Goal: Task Accomplishment & Management: Complete application form

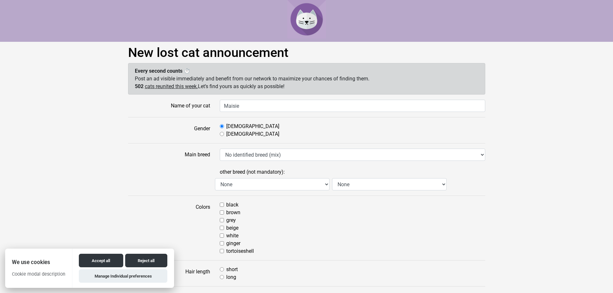
type input "Maisie"
click at [232, 135] on label "[DEMOGRAPHIC_DATA]" at bounding box center [252, 134] width 53 height 8
click at [224, 135] on input "Female" at bounding box center [222, 134] width 4 height 4
radio input "true"
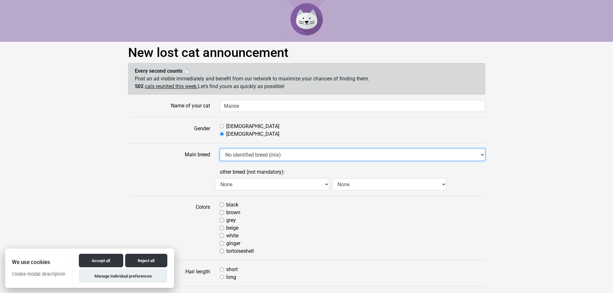
click at [241, 154] on select "No identified breed (mix) Abyssinian American Bobtail American Shorthair Americ…" at bounding box center [353, 155] width 266 height 12
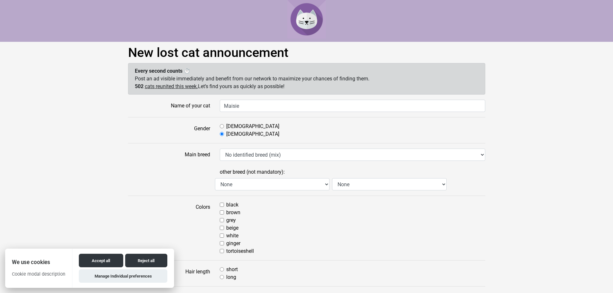
drag, startPoint x: 171, startPoint y: 166, endPoint x: 181, endPoint y: 167, distance: 10.3
click at [171, 166] on label at bounding box center [169, 178] width 92 height 24
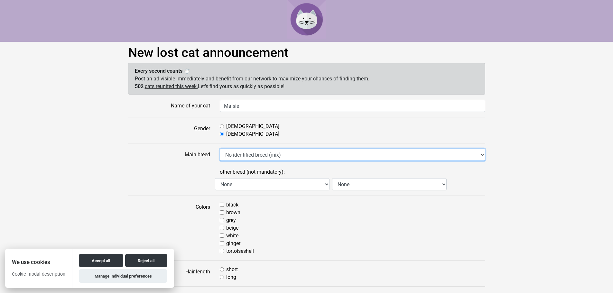
click at [220, 161] on select "No identified breed (mix) Abyssinian American Bobtail American Shorthair Americ…" at bounding box center [353, 155] width 266 height 12
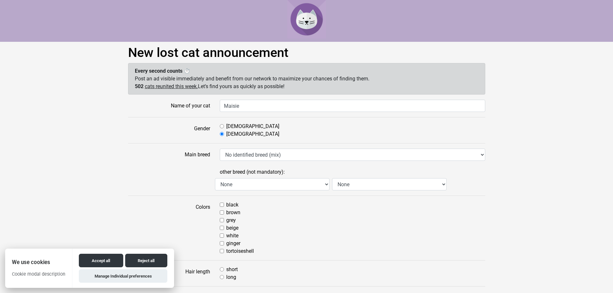
click at [222, 236] on input "white" at bounding box center [222, 236] width 4 height 4
checkbox input "true"
click at [222, 242] on input "ginger" at bounding box center [222, 243] width 4 height 4
checkbox input "true"
click at [221, 230] on input "beige" at bounding box center [222, 228] width 4 height 4
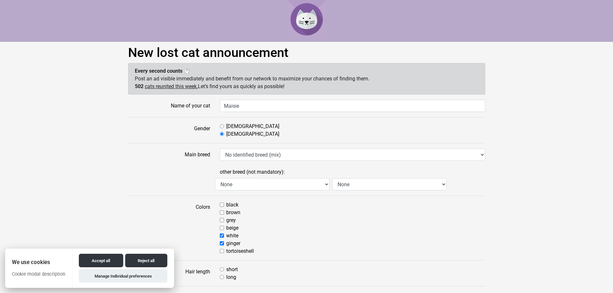
checkbox input "true"
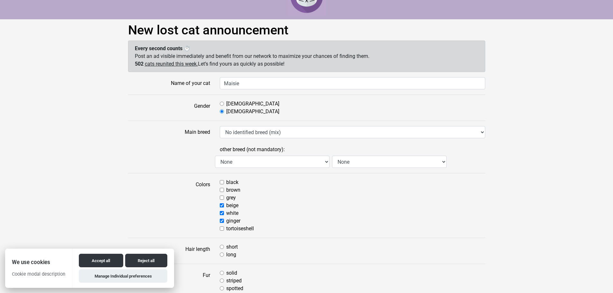
scroll to position [64, 0]
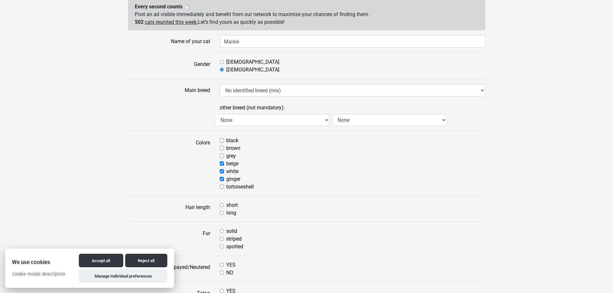
click at [222, 139] on input "black" at bounding box center [222, 140] width 4 height 4
checkbox input "true"
click at [222, 204] on input "short" at bounding box center [222, 205] width 4 height 4
radio input "true"
click at [222, 231] on input "solid" at bounding box center [222, 231] width 4 height 4
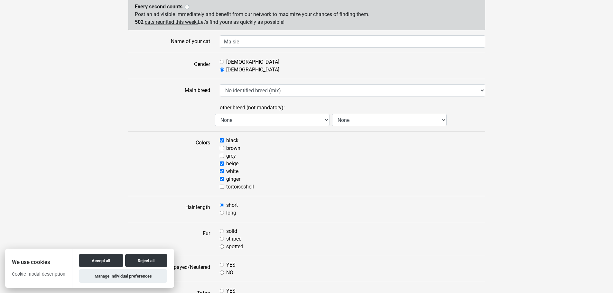
radio input "true"
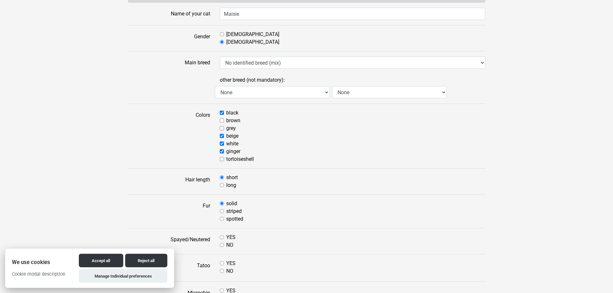
scroll to position [129, 0]
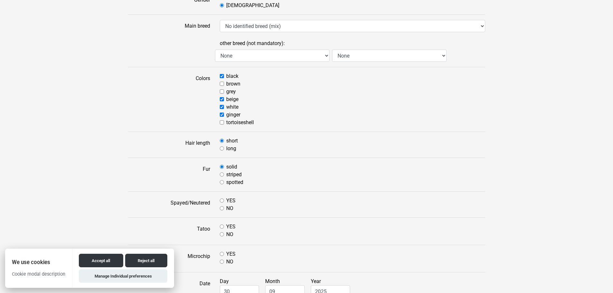
click at [220, 199] on input "YES" at bounding box center [222, 201] width 4 height 4
radio input "true"
click at [222, 233] on input "NO" at bounding box center [222, 234] width 4 height 4
radio input "true"
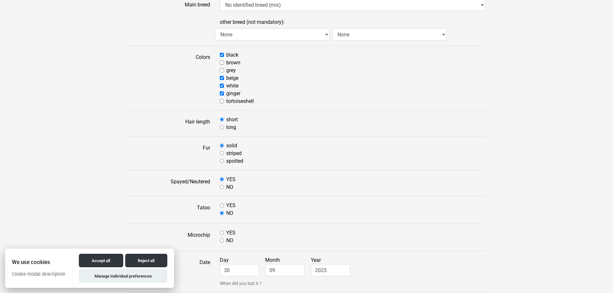
scroll to position [161, 0]
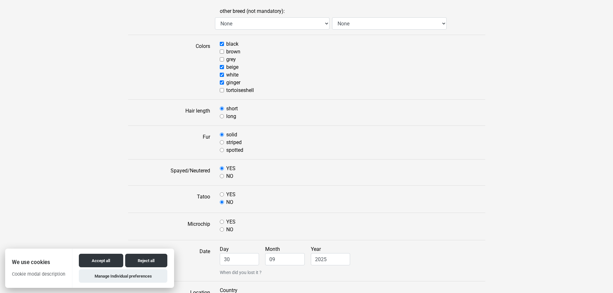
click at [223, 221] on input "YES" at bounding box center [222, 222] width 4 height 4
radio input "true"
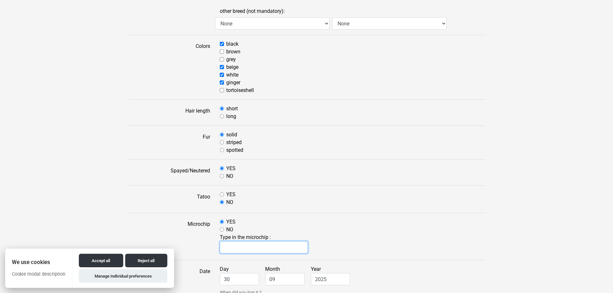
click at [240, 247] on input "text" at bounding box center [264, 247] width 89 height 12
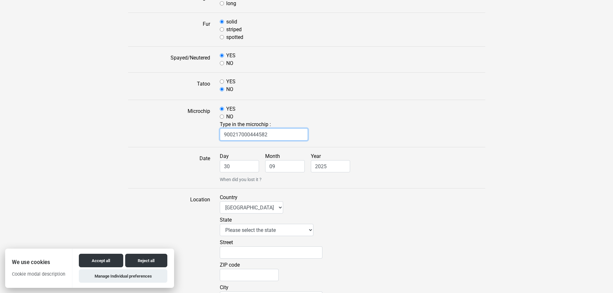
scroll to position [290, 0]
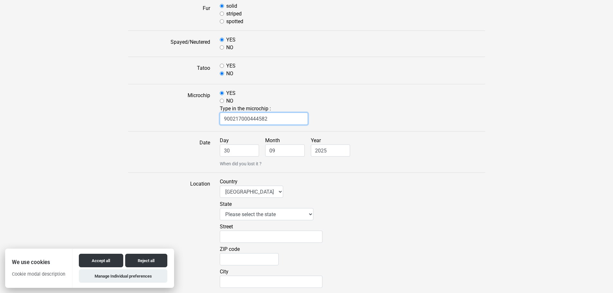
type input "900217000444582"
click at [259, 220] on select "Please select the state AK - Alaska AL - Alabama AR - Arkansas AZ - Arizona CA …" at bounding box center [267, 214] width 94 height 12
drag, startPoint x: 465, startPoint y: 216, endPoint x: 339, endPoint y: 249, distance: 129.9
click at [463, 215] on div "State Please select the state AK - Alaska AL - Alabama AR - Arkansas AZ - Arizo…" at bounding box center [353, 212] width 266 height 23
click at [279, 236] on input "Street" at bounding box center [271, 237] width 103 height 12
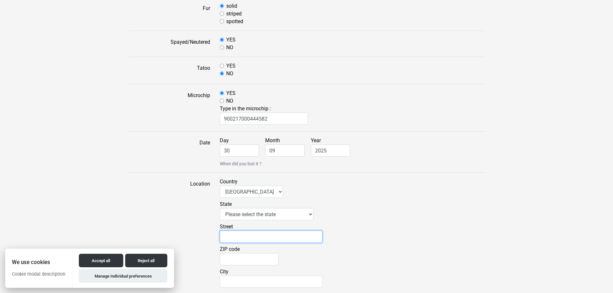
type input "2515 13th St NW"
type input "20009"
type input "Washington"
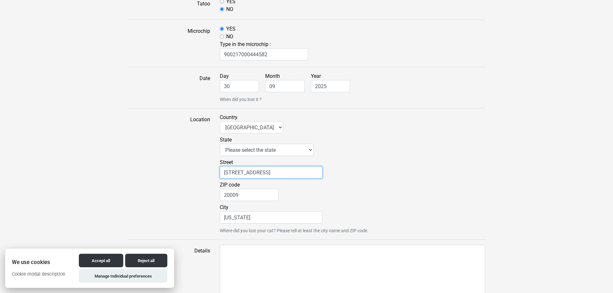
scroll to position [419, 0]
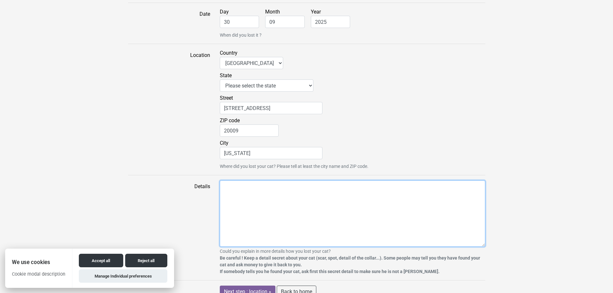
click at [264, 207] on textarea "Details" at bounding box center [353, 214] width 266 height 66
click at [278, 213] on textarea "Details" at bounding box center [353, 214] width 266 height 66
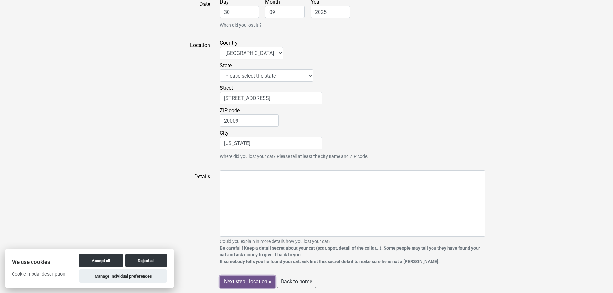
click at [261, 283] on input "Next step : location »" at bounding box center [248, 282] width 56 height 12
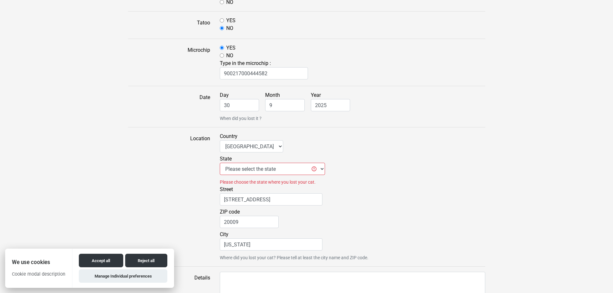
scroll to position [354, 0]
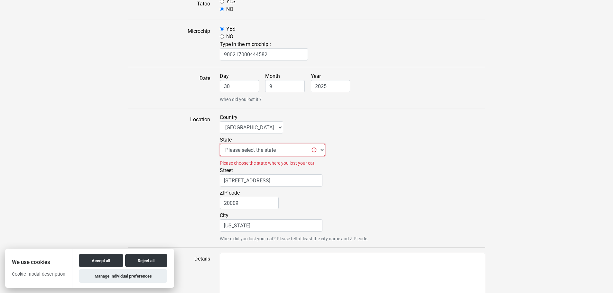
click at [294, 151] on select "Please select the state [US_STATE] - [US_STATE] [GEOGRAPHIC_DATA] - [US_STATE] …" at bounding box center [272, 150] width 105 height 12
click at [220, 144] on select "Please select the state [US_STATE] - [US_STATE] [GEOGRAPHIC_DATA] - [US_STATE] …" at bounding box center [272, 150] width 105 height 12
click at [293, 152] on select "Please select the state AK - Alaska AL - Alabama AR - Arkansas AZ - Arizona CA …" at bounding box center [272, 150] width 105 height 12
select select "md"
click at [220, 144] on select "Please select the state AK - Alaska AL - Alabama AR - Arkansas AZ - Arizona CA …" at bounding box center [272, 150] width 105 height 12
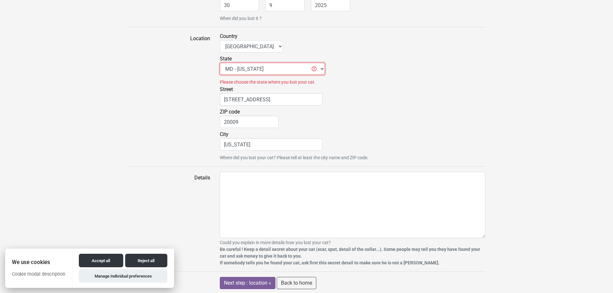
scroll to position [437, 0]
click at [263, 282] on input "Next step : location »" at bounding box center [248, 282] width 56 height 12
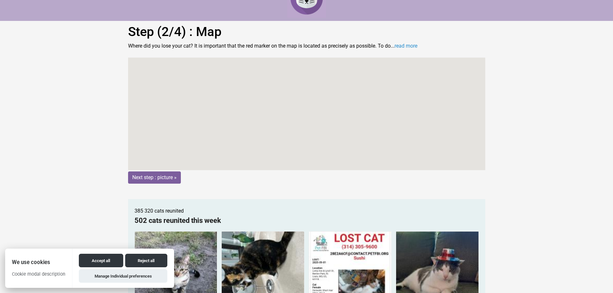
scroll to position [32, 0]
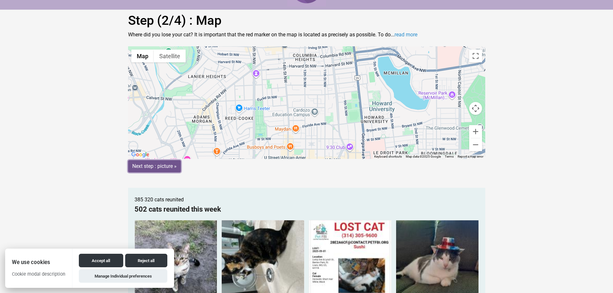
click at [172, 162] on input "Next step : picture »" at bounding box center [154, 166] width 53 height 12
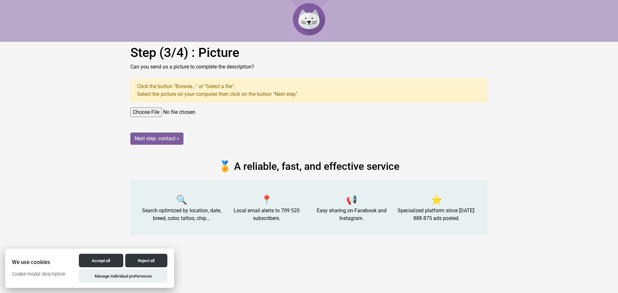
click at [158, 111] on input "file" at bounding box center [308, 113] width 357 height 10
type input "C:\fakepath\IMG_9058_Original.jpeg"
click at [165, 139] on input "Next step: contact »" at bounding box center [156, 139] width 53 height 12
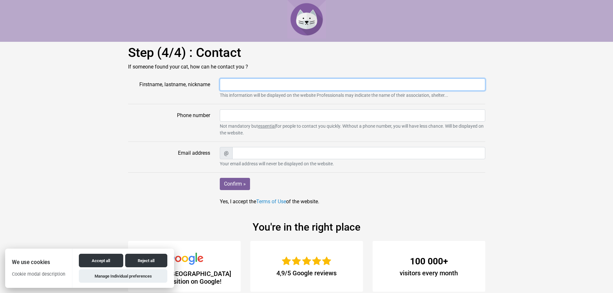
click at [243, 83] on input "Firstname, lastname, nickname" at bounding box center [353, 85] width 266 height 12
type input "[PERSON_NAME]"
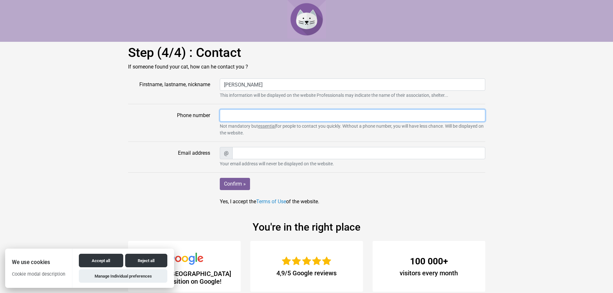
click at [242, 117] on input "Phone number" at bounding box center [353, 115] width 266 height 12
type input "8172352552"
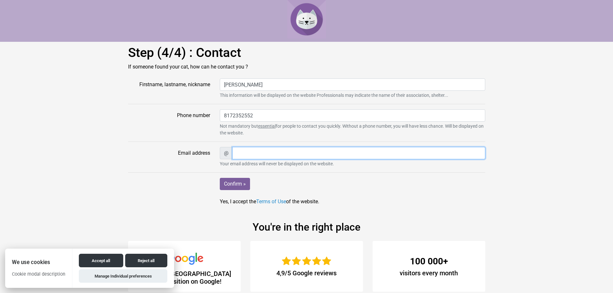
type input "catherine.buckley21@yahoo.com"
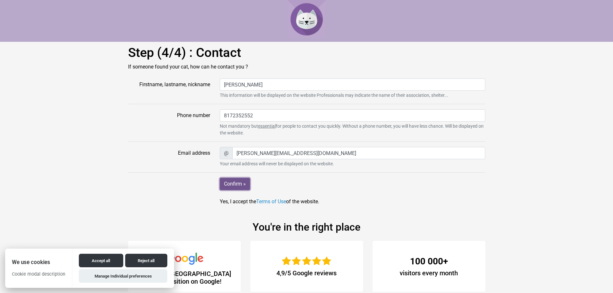
click at [235, 184] on input "Confirm »" at bounding box center [235, 184] width 30 height 12
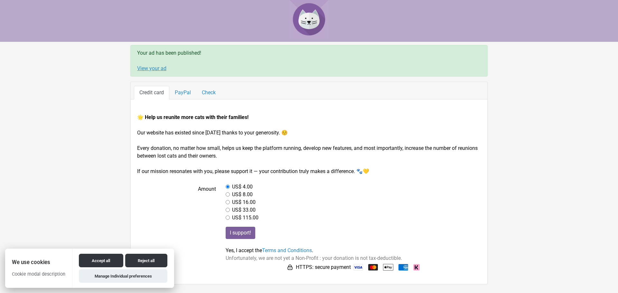
click at [157, 67] on link "View your ad" at bounding box center [151, 68] width 29 height 6
